Goal: Communication & Community: Answer question/provide support

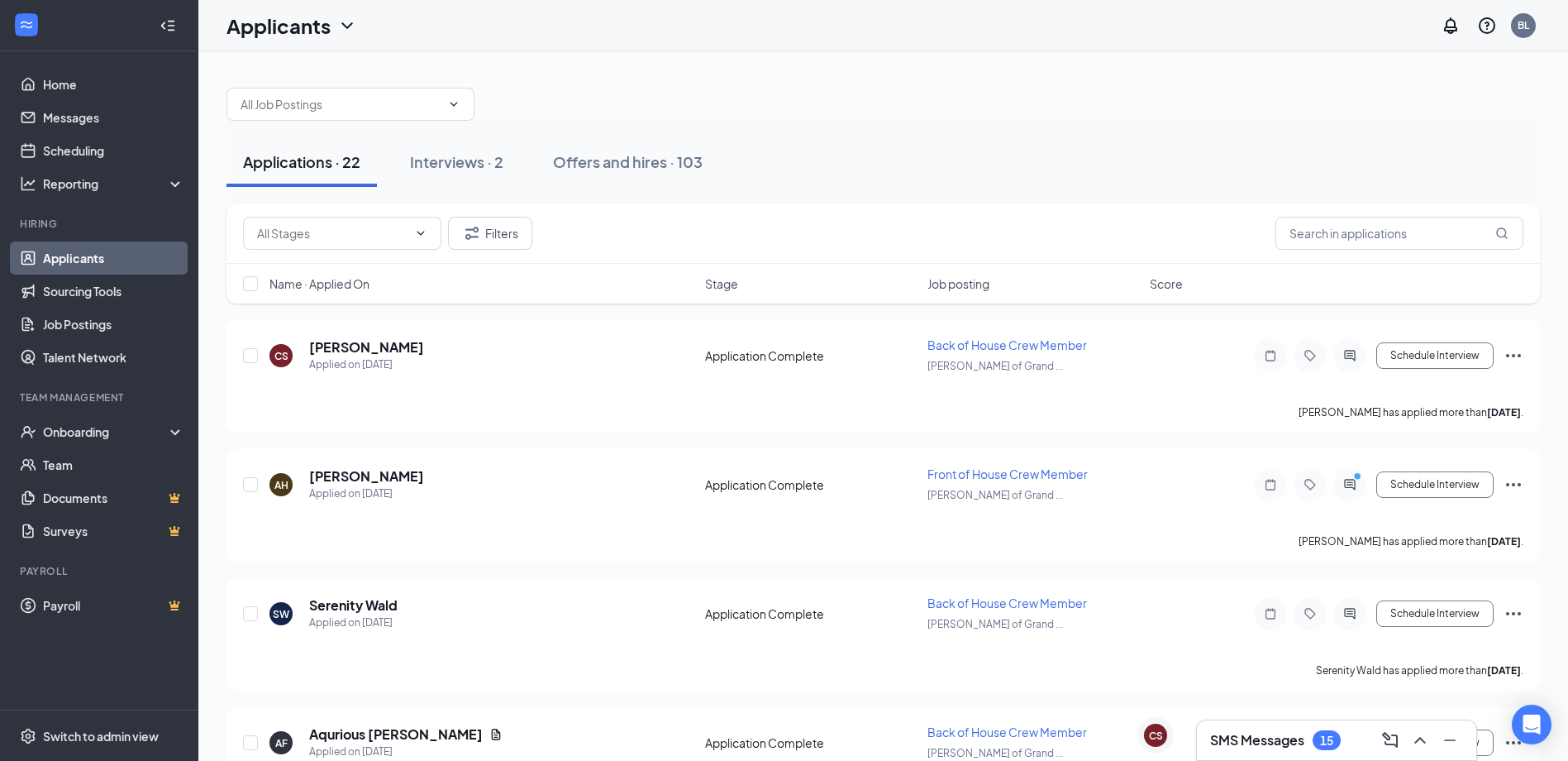
click at [1293, 752] on div "SMS Messages 15" at bounding box center [1337, 740] width 253 height 27
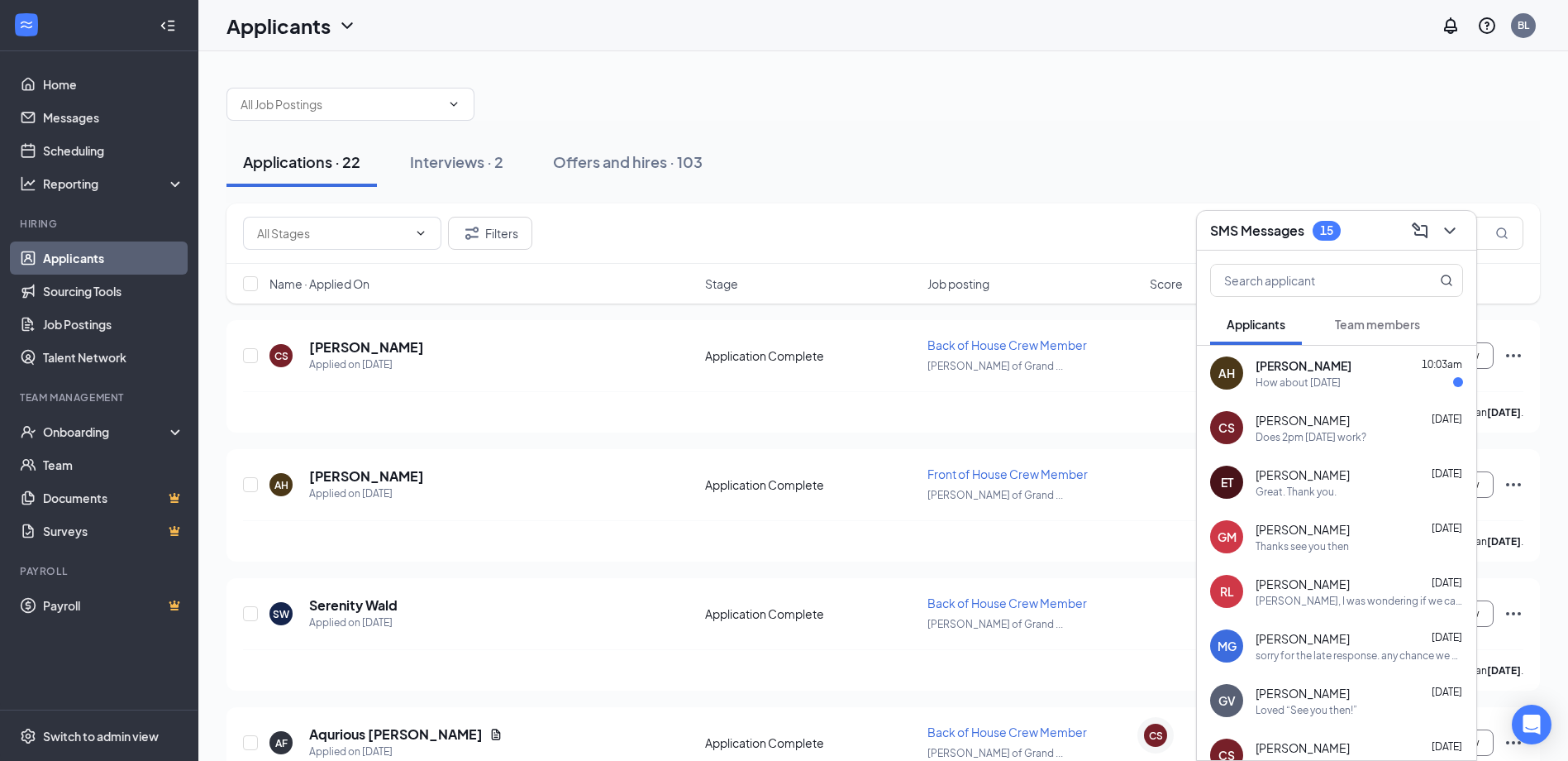
click at [1331, 375] on div "How about [DATE]" at bounding box center [1298, 382] width 85 height 14
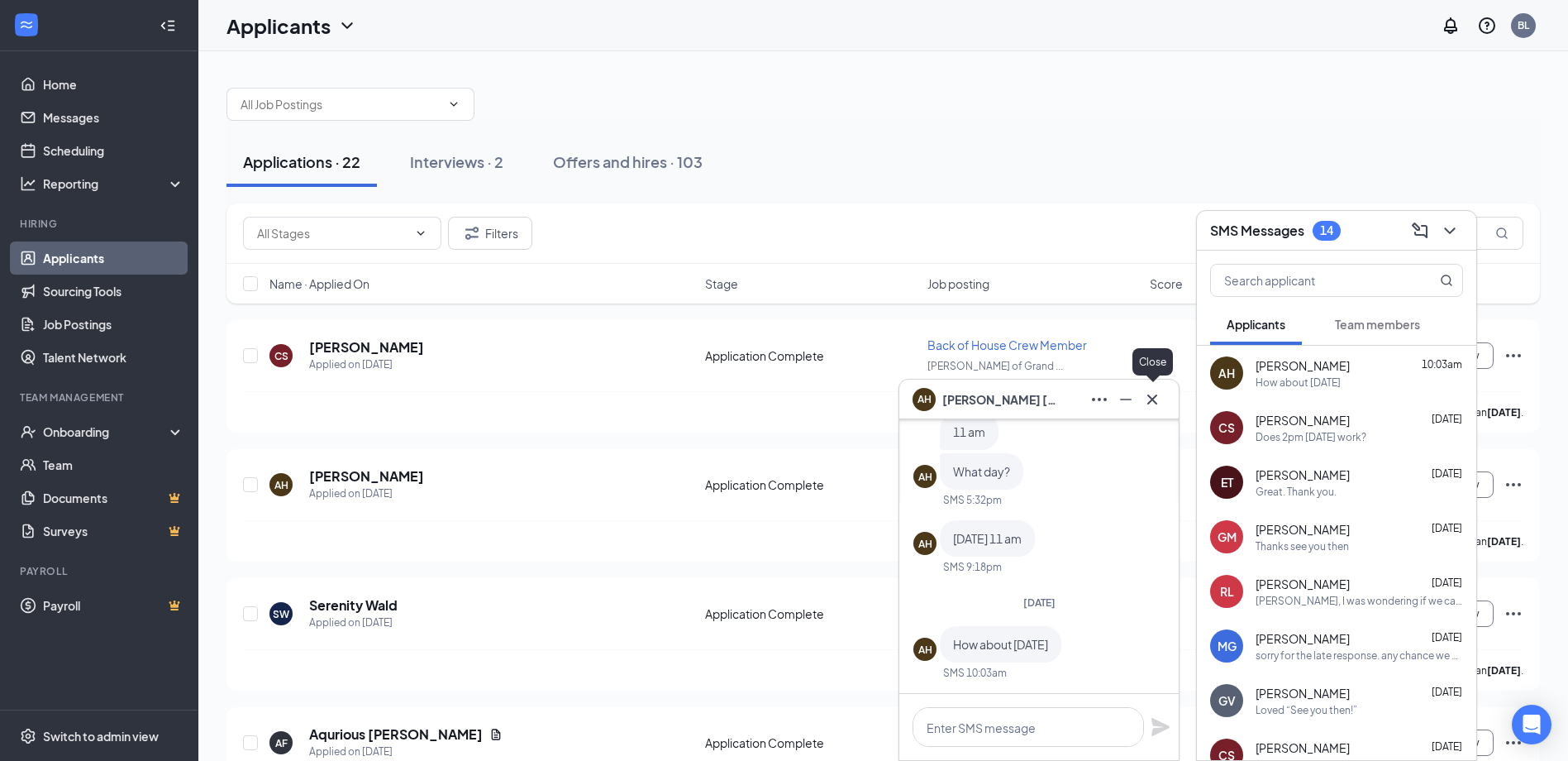
click at [1159, 395] on icon "Cross" at bounding box center [1153, 399] width 20 height 20
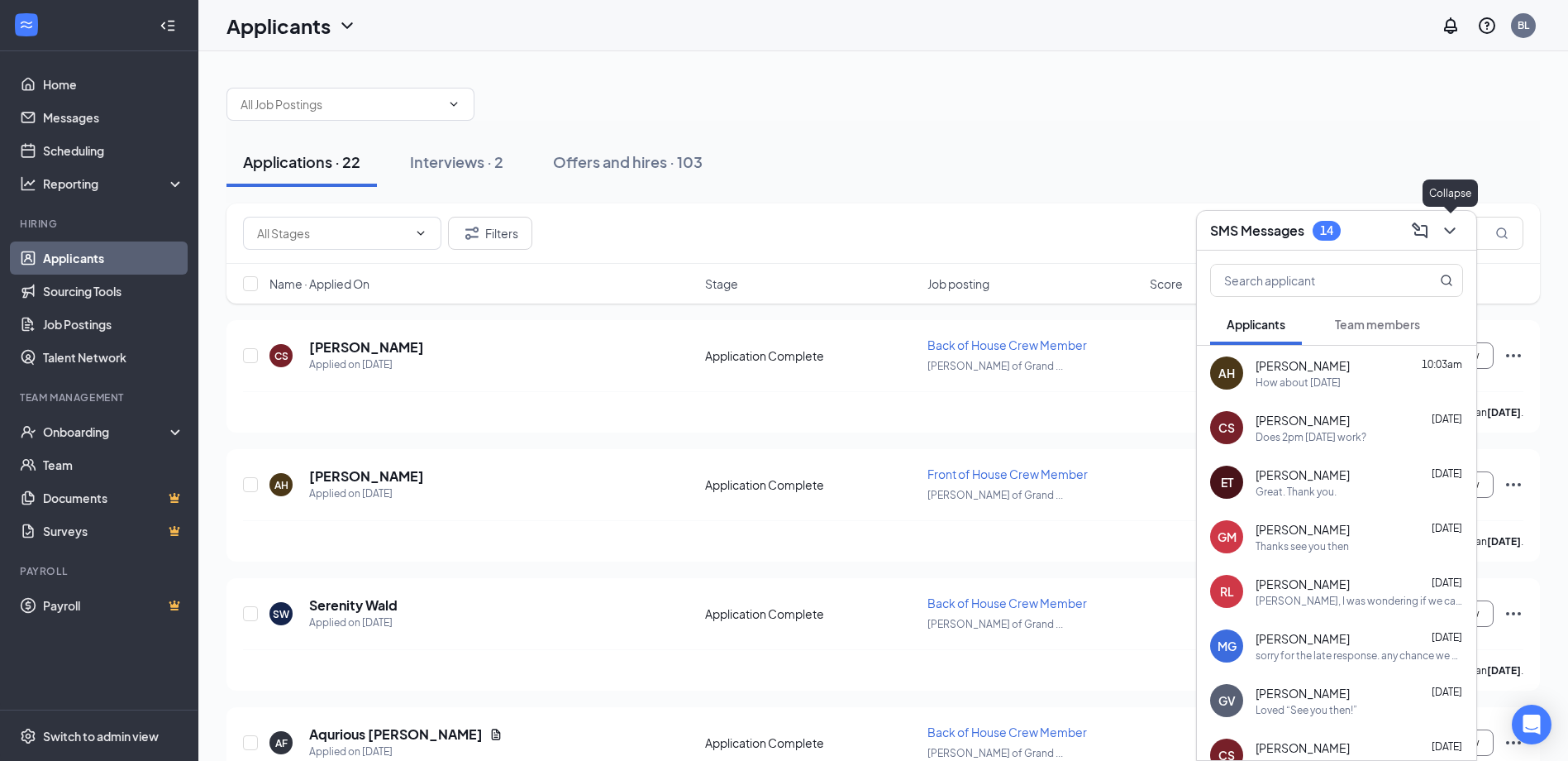
click at [1451, 235] on icon "ChevronDown" at bounding box center [1450, 231] width 20 height 20
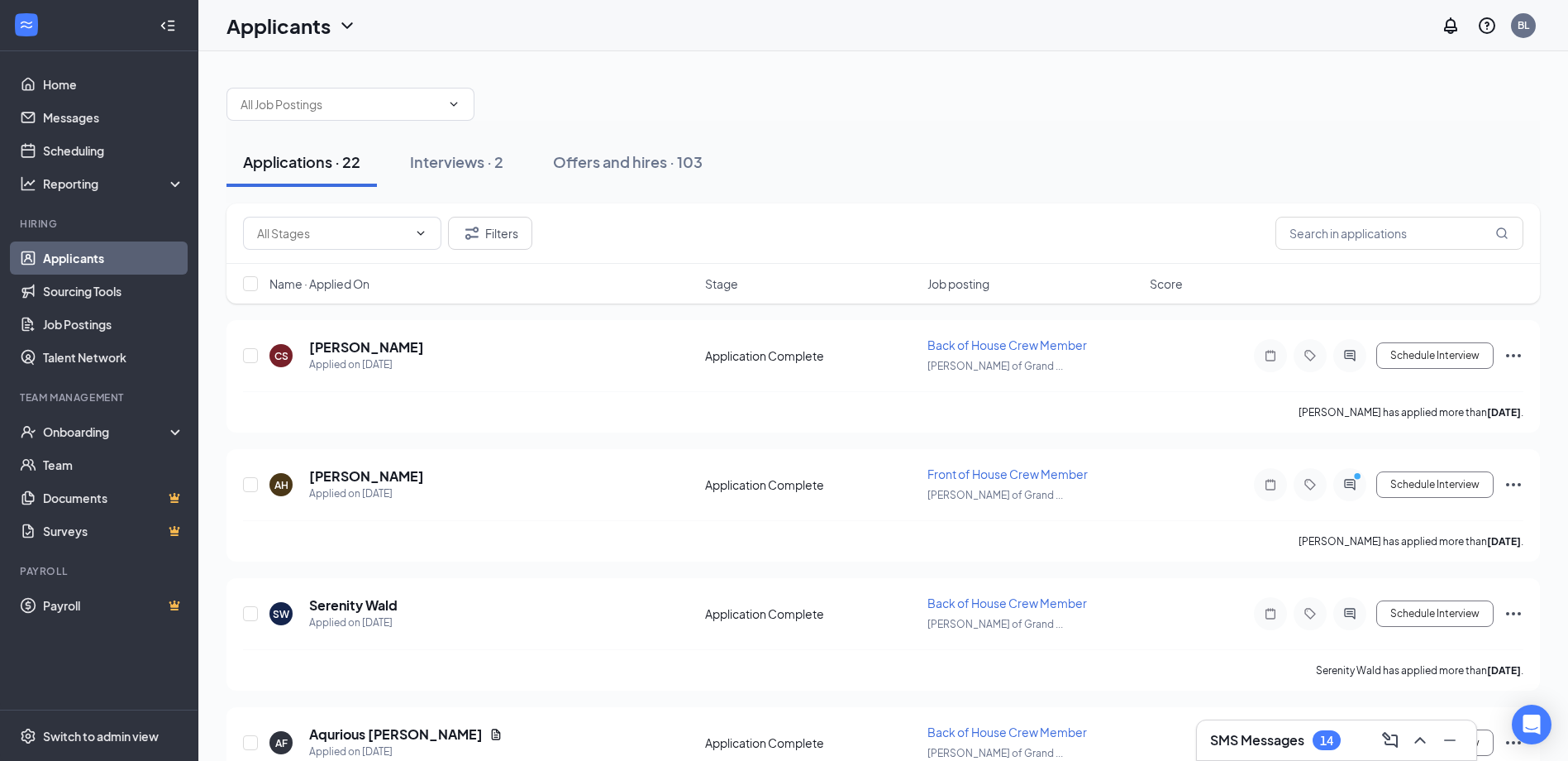
click at [1319, 758] on div "SMS Messages 14" at bounding box center [1337, 739] width 280 height 39
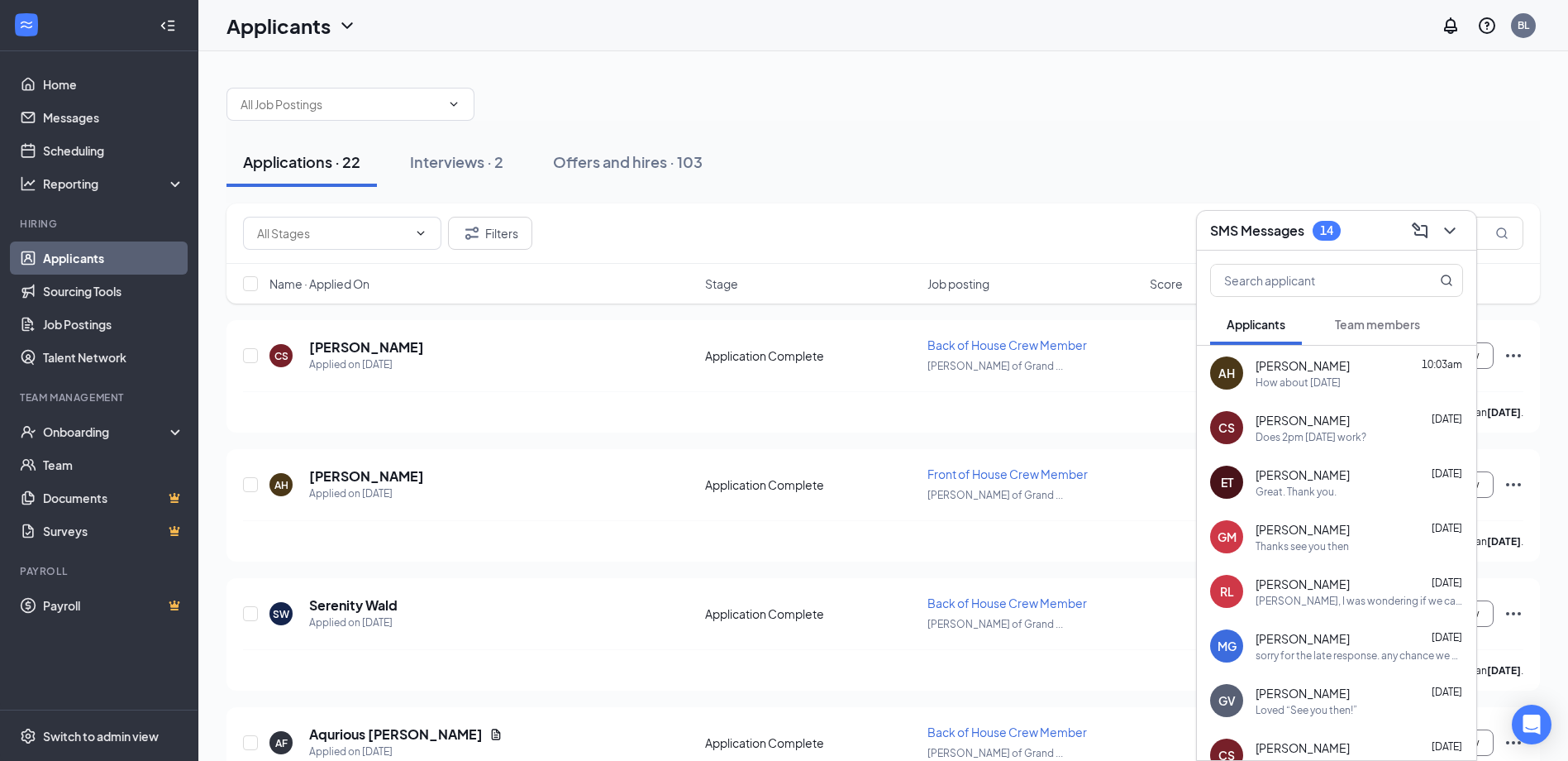
click at [1292, 371] on span "[PERSON_NAME]" at bounding box center [1303, 366] width 95 height 17
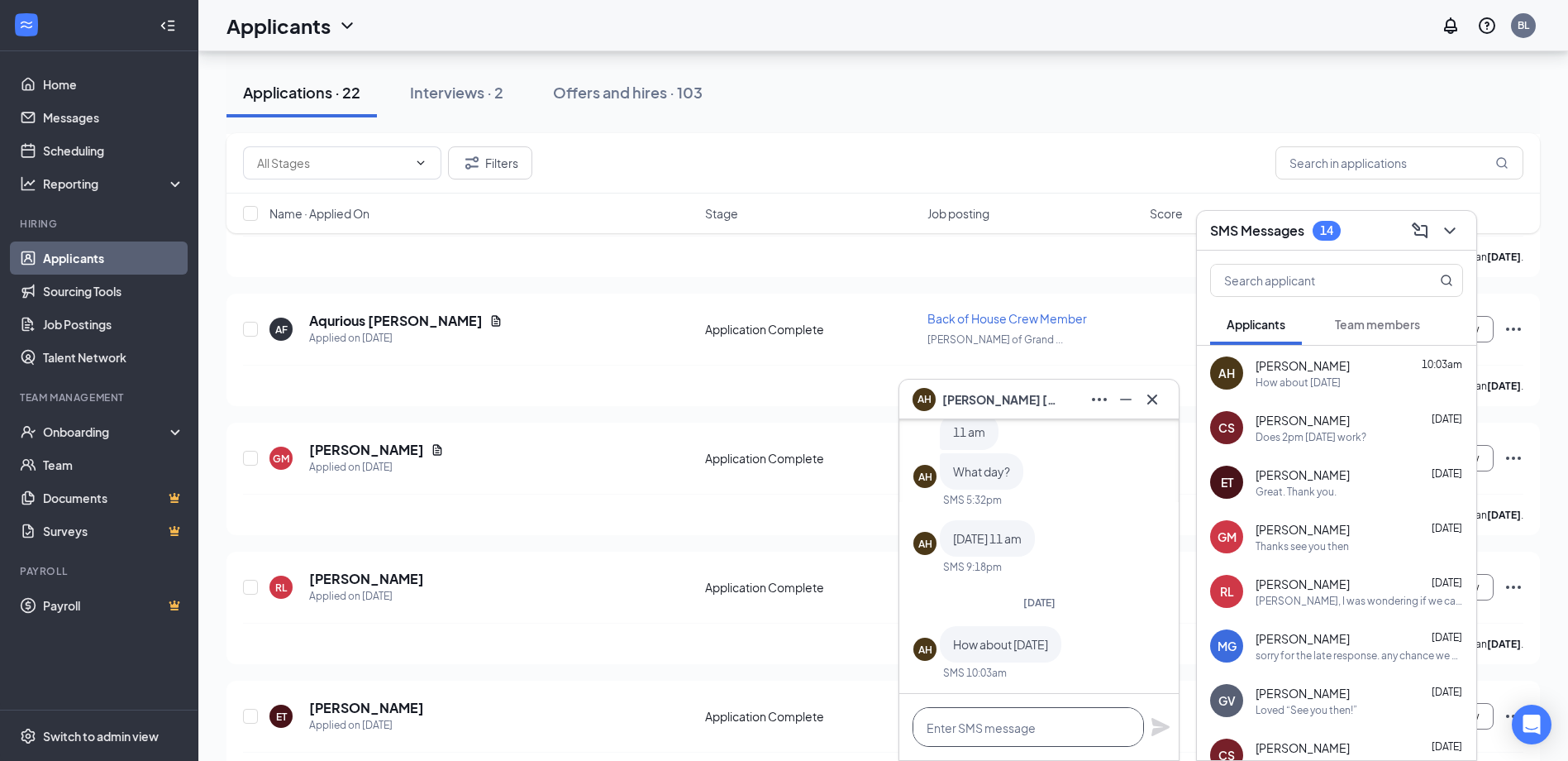
click at [1062, 727] on textarea at bounding box center [1028, 726] width 232 height 39
type textarea "could you do [DATE] 11am"
click at [1165, 731] on icon "Plane" at bounding box center [1161, 727] width 20 height 20
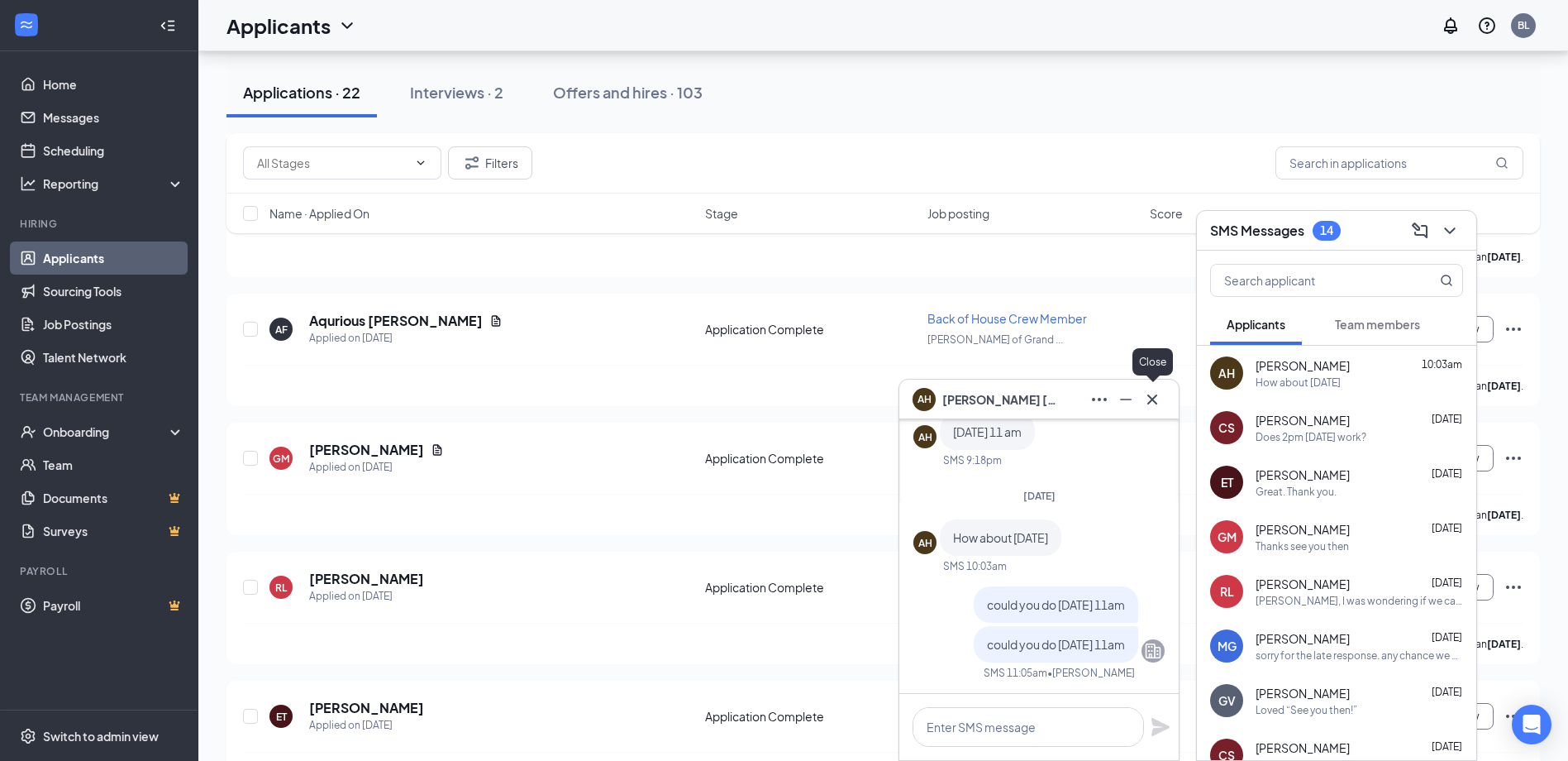
click at [1147, 400] on icon "Cross" at bounding box center [1153, 399] width 20 height 20
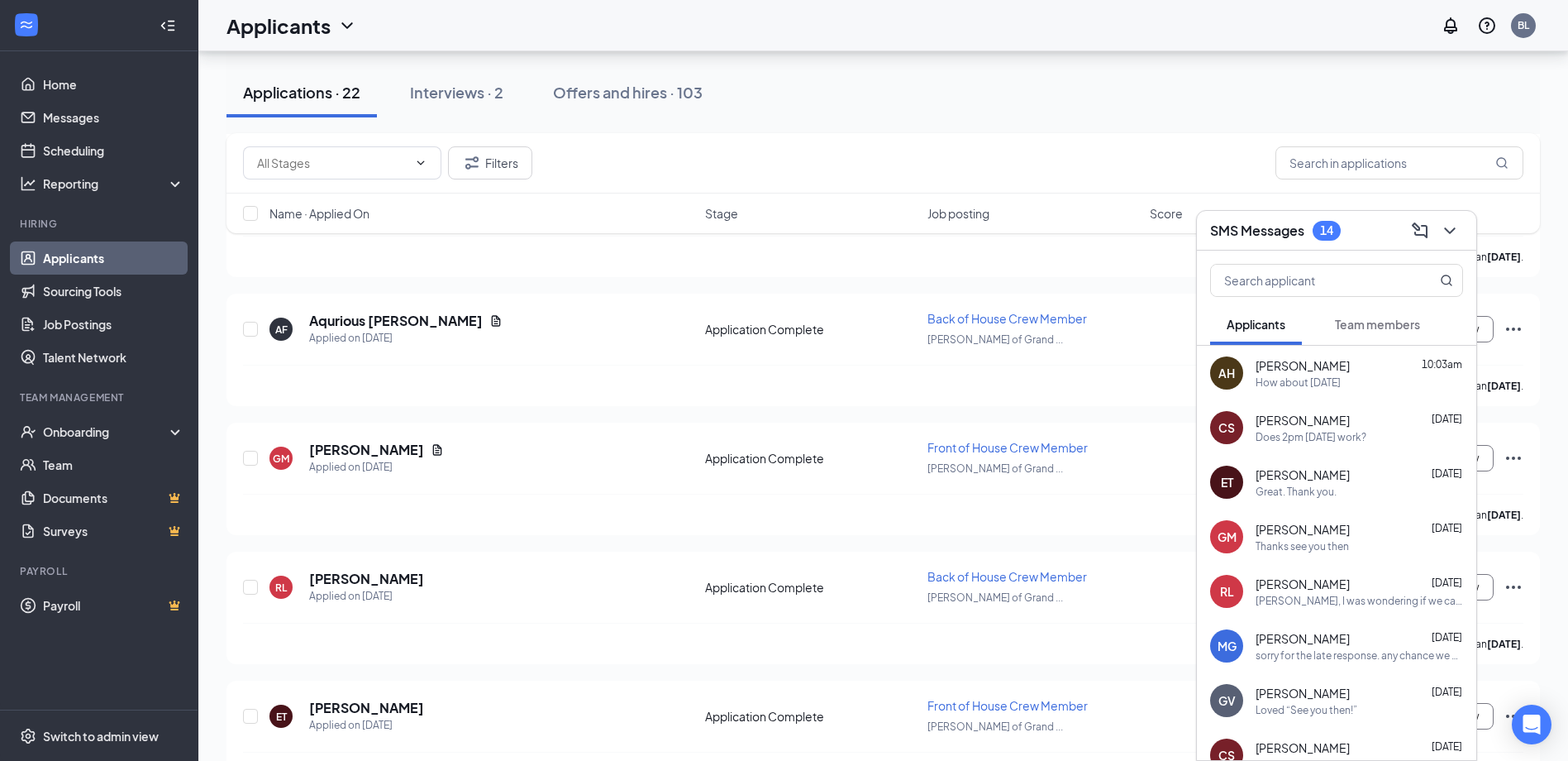
click at [1333, 442] on div "Does 2pm [DATE] work?" at bounding box center [1311, 437] width 111 height 14
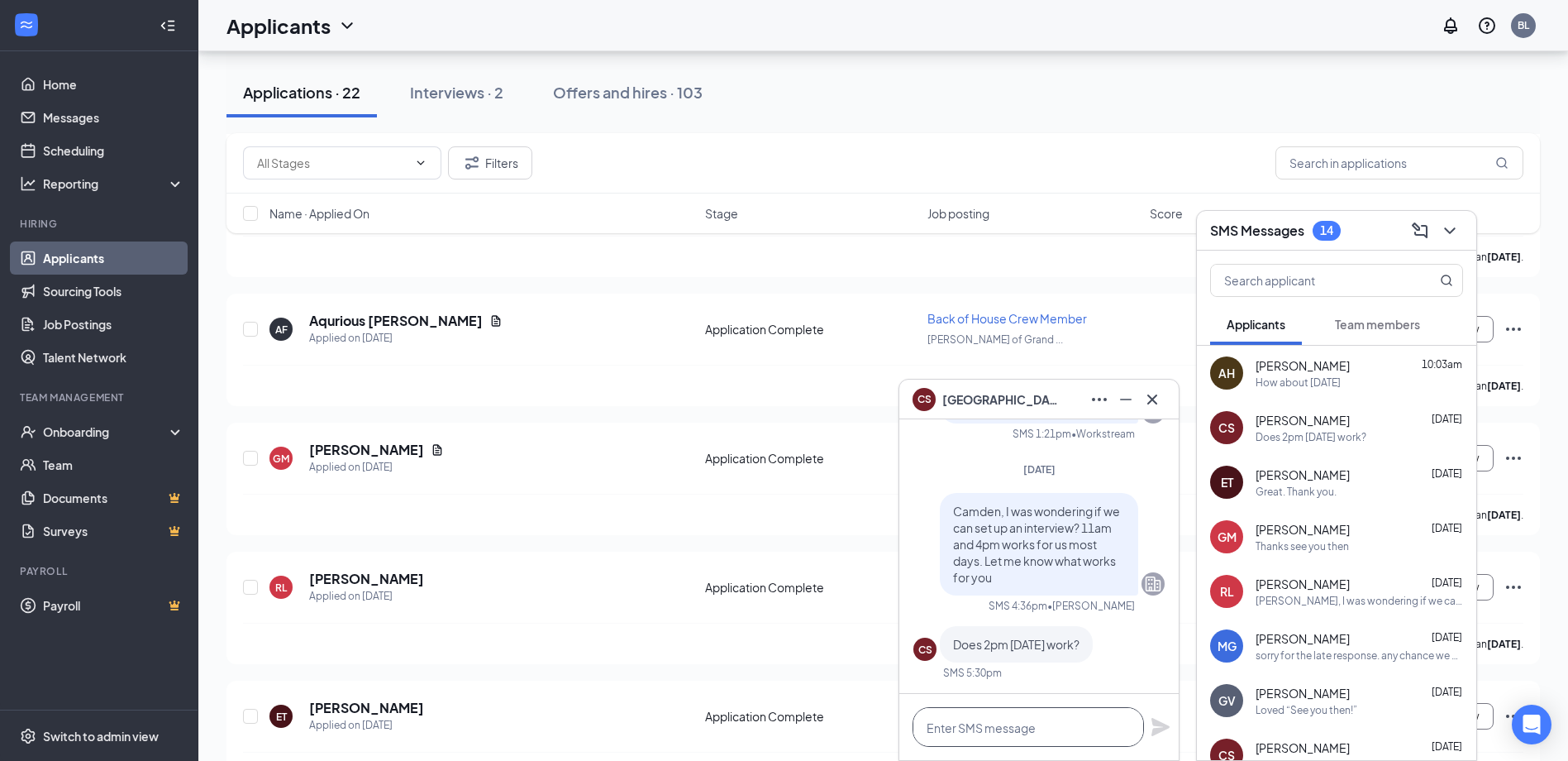
click at [985, 741] on textarea at bounding box center [1028, 726] width 232 height 39
type textarea "Could we do 4pm [DATE]?"
click at [1155, 732] on icon "Plane" at bounding box center [1161, 727] width 18 height 18
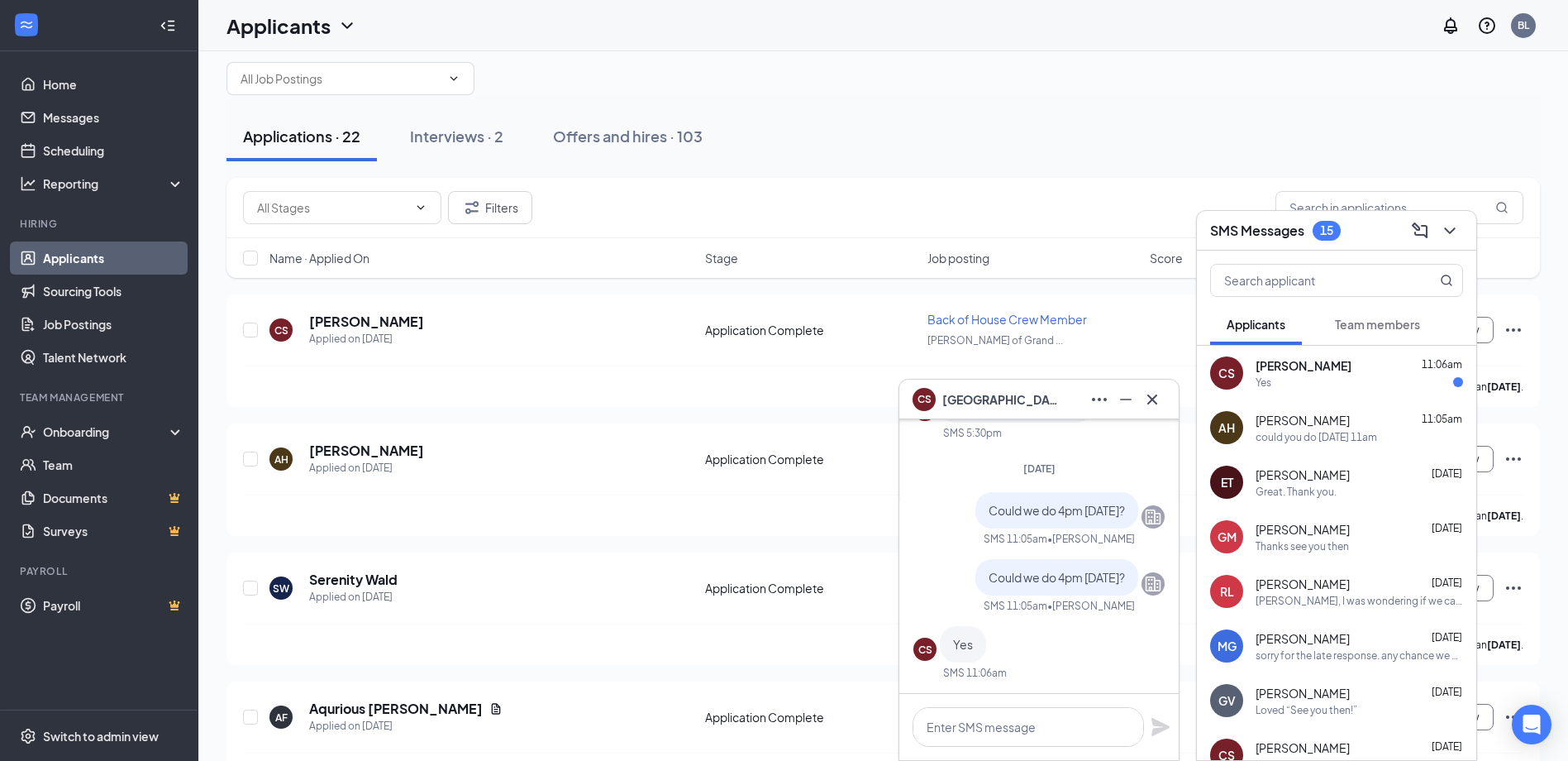
scroll to position [0, 0]
